Goal: Complete application form

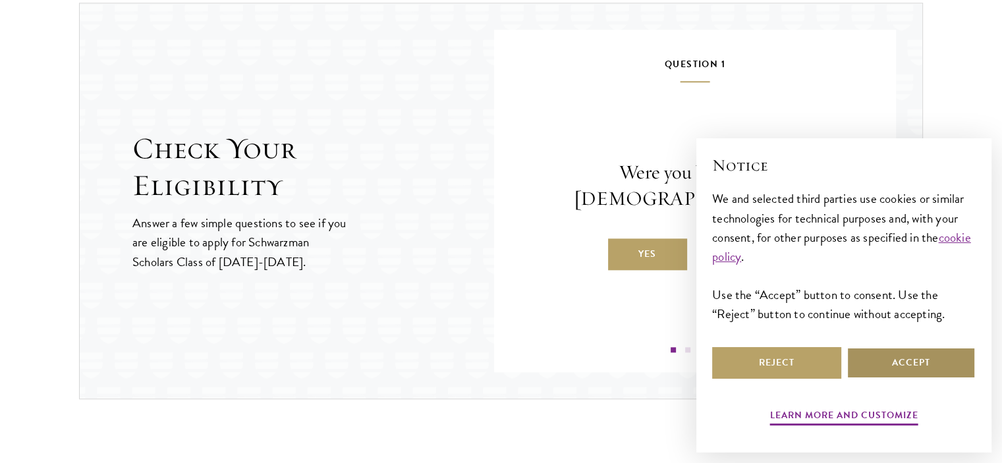
click at [932, 366] on button "Accept" at bounding box center [911, 363] width 129 height 32
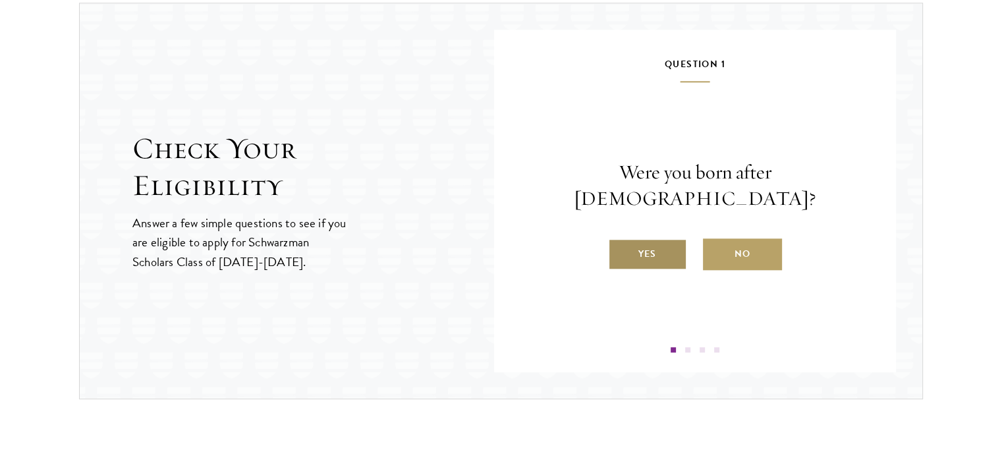
click at [651, 239] on label "Yes" at bounding box center [647, 255] width 79 height 32
click at [620, 240] on input "Yes" at bounding box center [614, 246] width 12 height 12
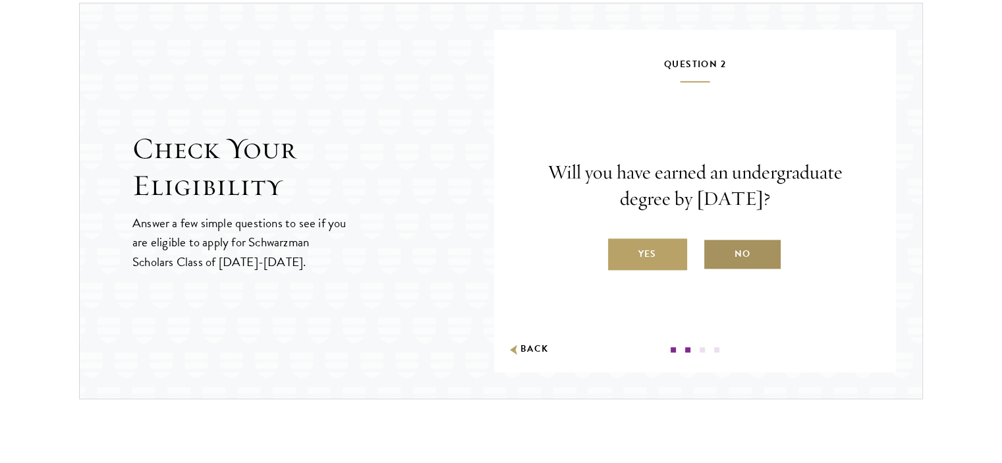
click at [751, 252] on label "No" at bounding box center [742, 255] width 79 height 32
click at [715, 252] on input "No" at bounding box center [709, 246] width 12 height 12
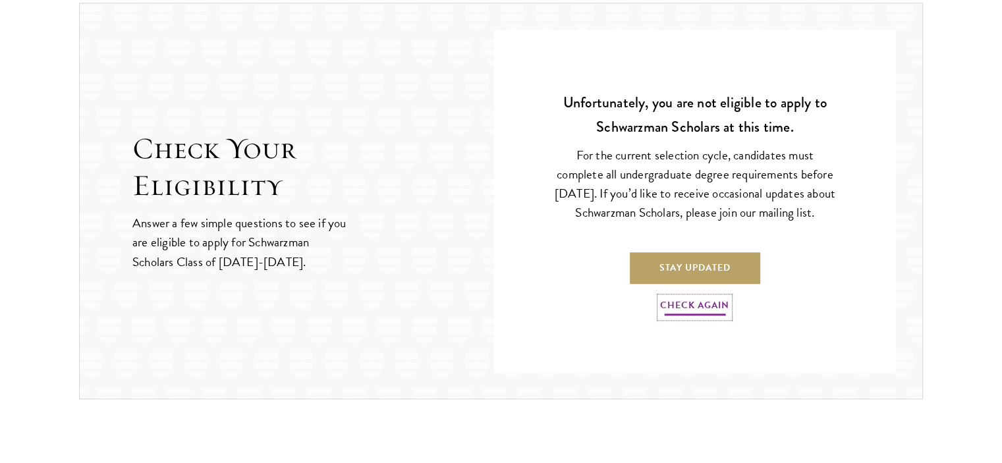
click at [693, 318] on link "Check Again" at bounding box center [694, 307] width 69 height 20
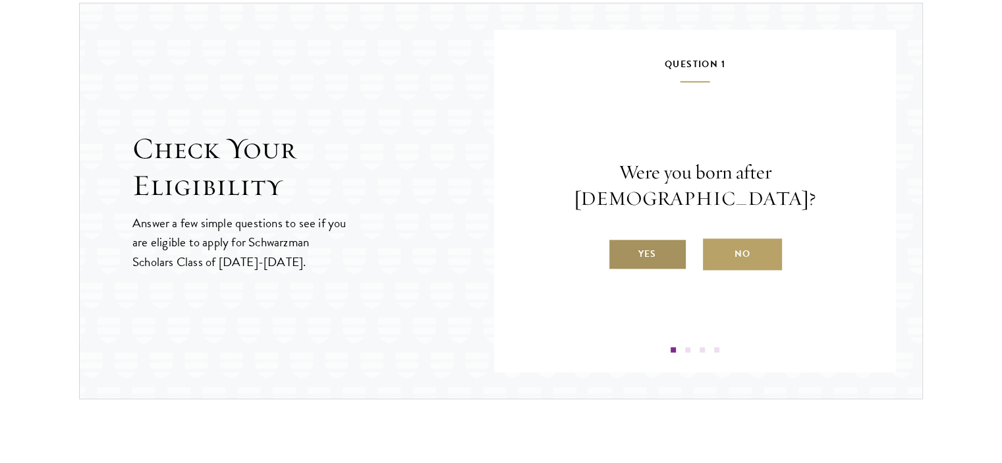
click at [650, 242] on label "Yes" at bounding box center [647, 255] width 79 height 32
click at [620, 242] on input "Yes" at bounding box center [614, 246] width 12 height 12
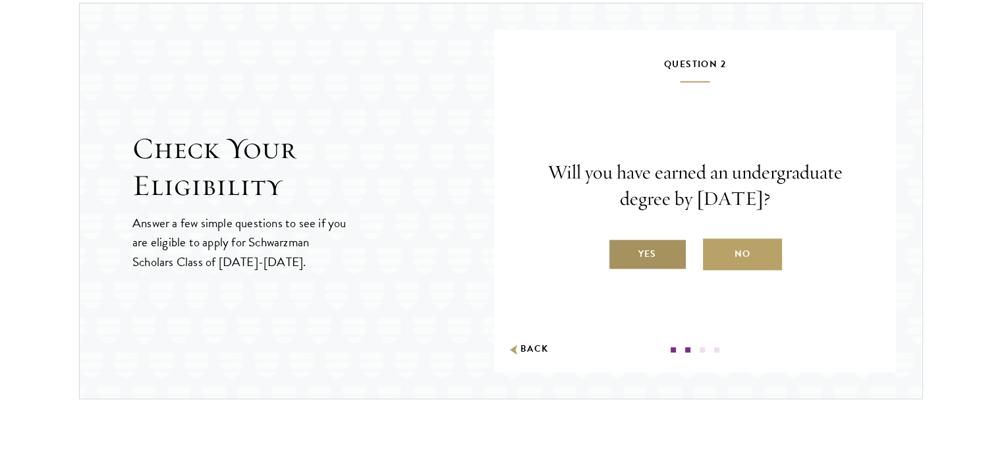
click at [666, 255] on label "Yes" at bounding box center [647, 255] width 79 height 32
click at [620, 252] on input "Yes" at bounding box center [614, 246] width 12 height 12
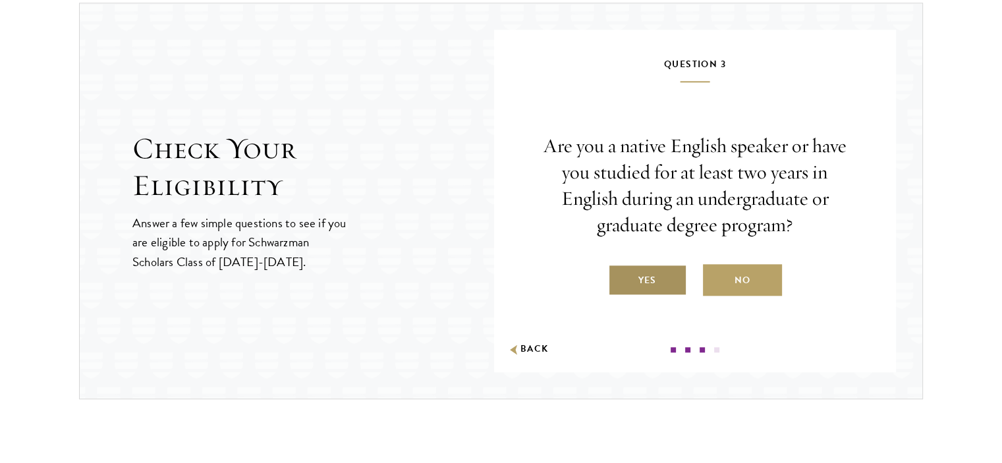
click at [666, 276] on label "Yes" at bounding box center [647, 280] width 79 height 32
click at [620, 276] on input "Yes" at bounding box center [614, 272] width 12 height 12
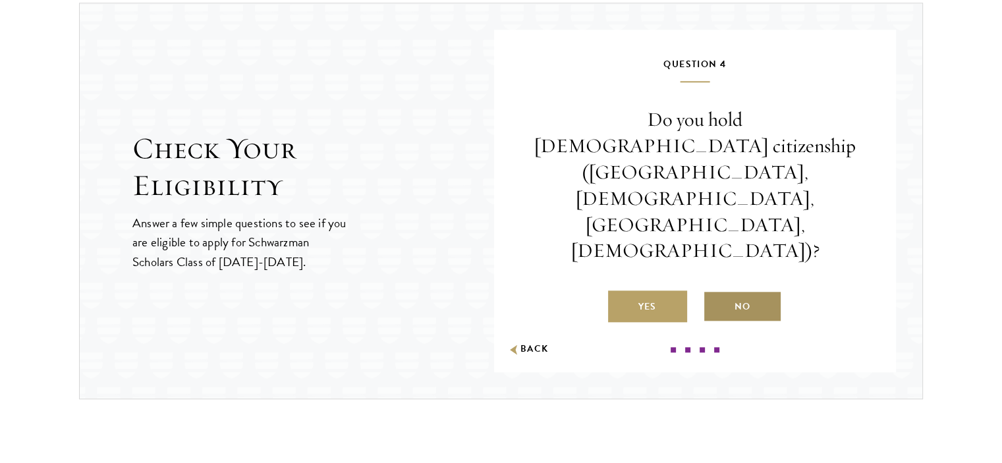
click at [768, 291] on label "No" at bounding box center [742, 307] width 79 height 32
click at [715, 293] on input "No" at bounding box center [709, 299] width 12 height 12
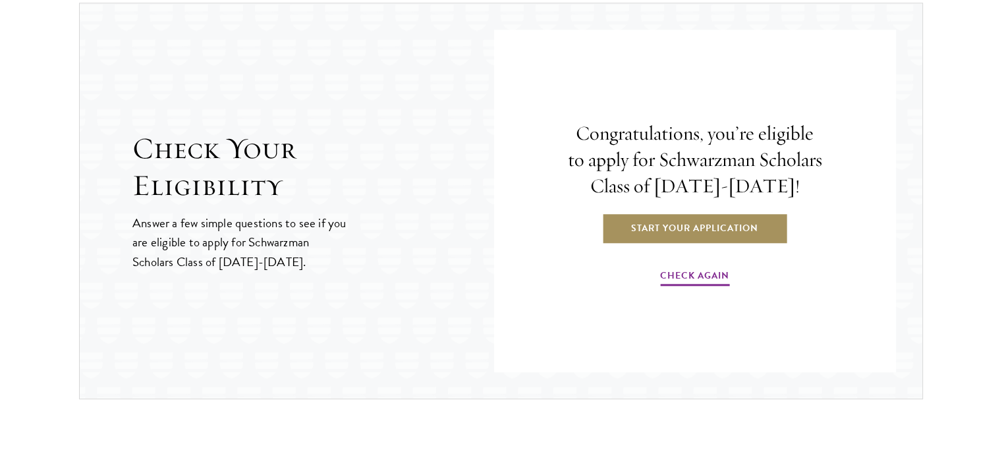
click at [699, 229] on link "Start Your Application" at bounding box center [695, 228] width 186 height 32
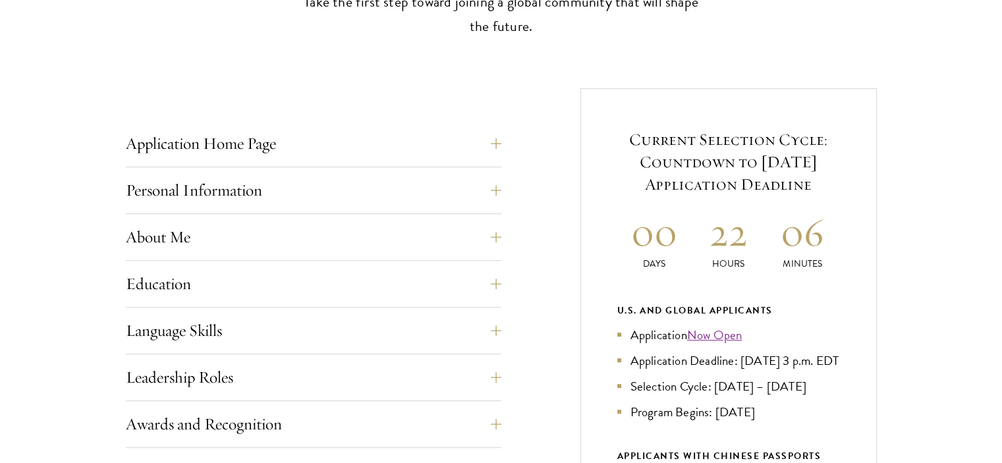
scroll to position [593, 0]
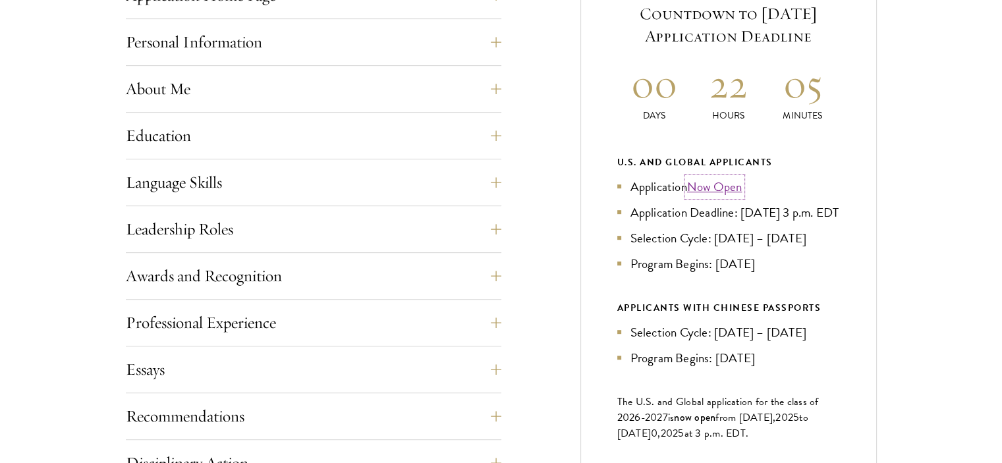
click at [725, 186] on link "Now Open" at bounding box center [714, 186] width 55 height 19
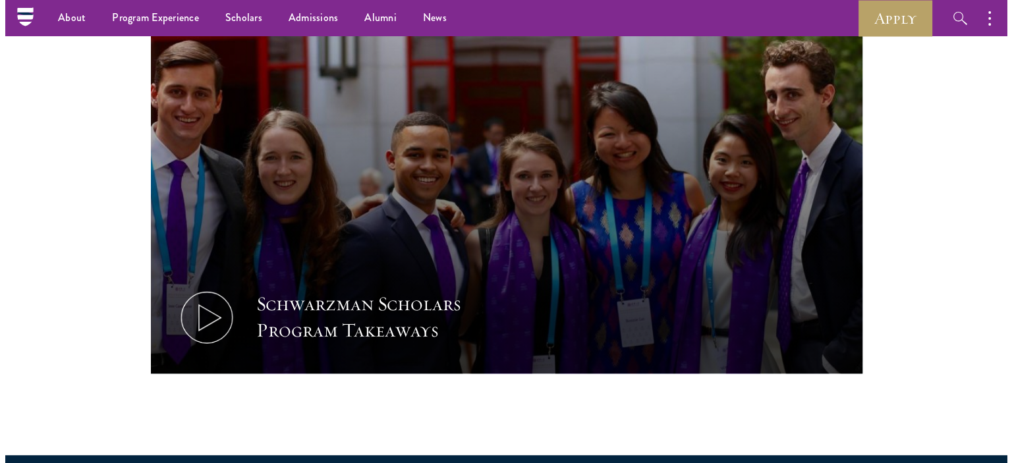
scroll to position [593, 0]
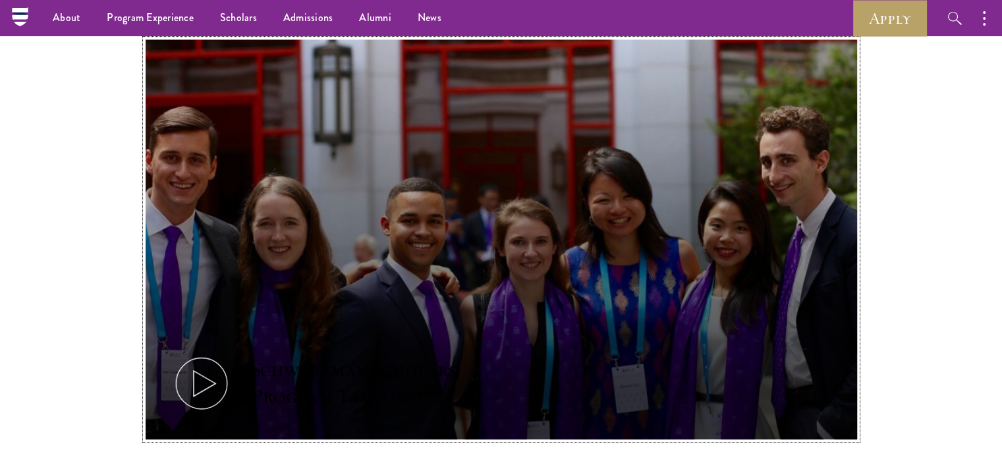
click at [384, 242] on button "Schwarzman Scholars Program Takeaways" at bounding box center [502, 240] width 712 height 401
